Goal: Information Seeking & Learning: Understand process/instructions

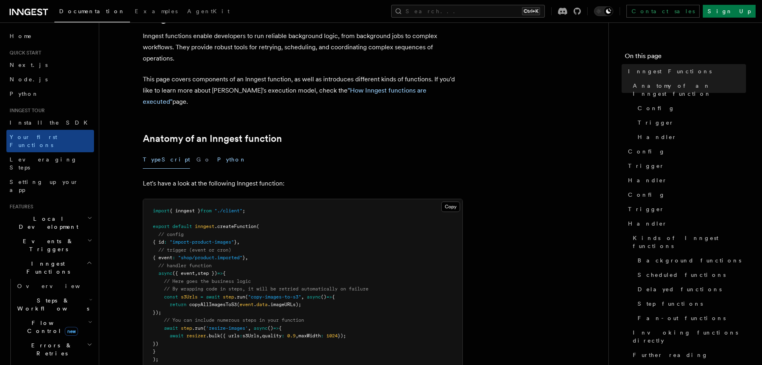
scroll to position [44, 0]
click at [42, 65] on link "Next.js" at bounding box center [50, 65] width 88 height 14
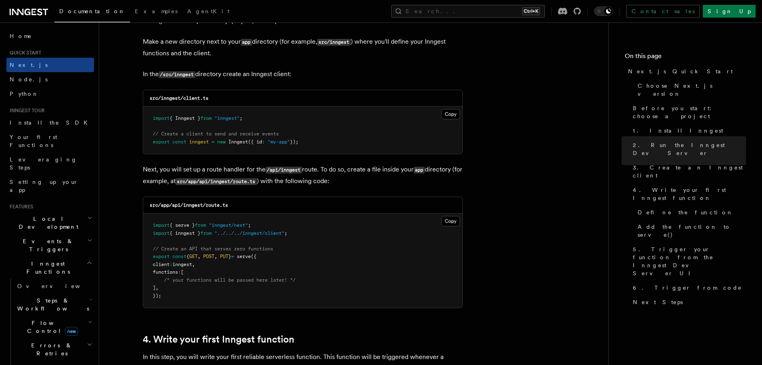
scroll to position [985, 0]
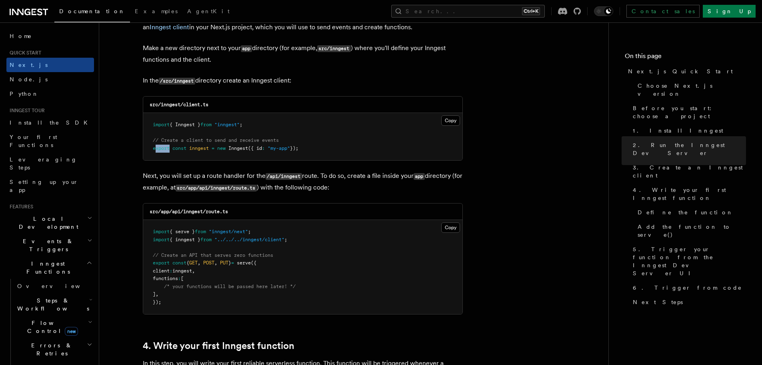
drag, startPoint x: 155, startPoint y: 150, endPoint x: 170, endPoint y: 150, distance: 15.2
click at [170, 150] on span "export const inngest = new Inngest ({ id : "my-app" });" at bounding box center [226, 148] width 146 height 6
click at [295, 150] on span "});" at bounding box center [294, 148] width 8 height 6
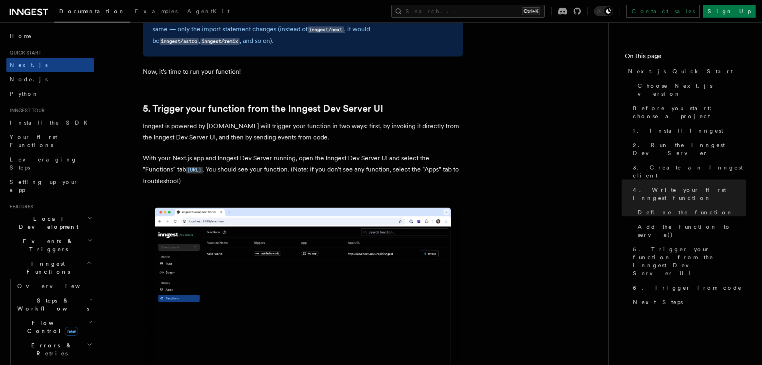
scroll to position [1824, 0]
